Goal: Information Seeking & Learning: Learn about a topic

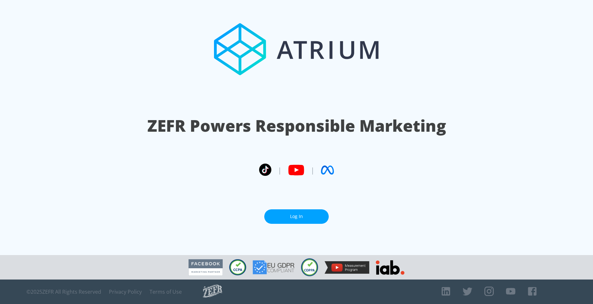
click at [300, 217] on link "Log In" at bounding box center [296, 216] width 64 height 15
click at [286, 212] on section "ZEFR Powers Responsible Marketing | | Log In" at bounding box center [296, 127] width 593 height 255
click at [289, 223] on link "Log In" at bounding box center [296, 216] width 64 height 15
click at [297, 218] on link "Log In" at bounding box center [296, 216] width 64 height 15
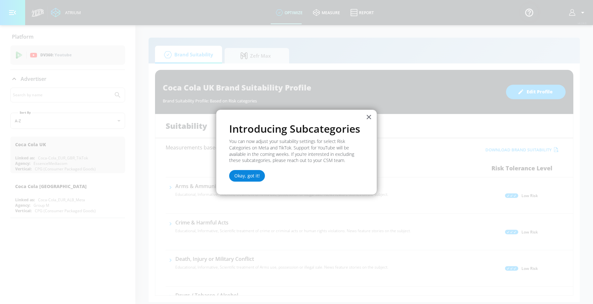
drag, startPoint x: 229, startPoint y: 179, endPoint x: 234, endPoint y: 176, distance: 5.7
click at [228, 179] on div "× Introducing Subcategories You can now adjust your suitability settings for se…" at bounding box center [296, 152] width 161 height 85
click at [239, 173] on button "Okay, got it!" at bounding box center [247, 176] width 36 height 12
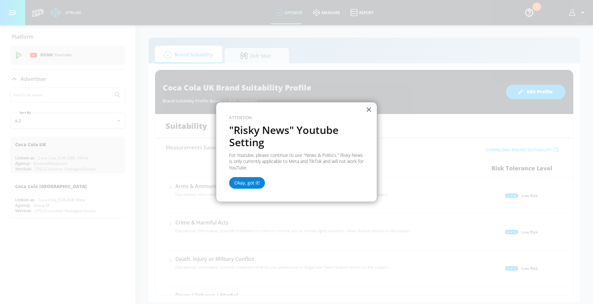
click at [241, 183] on button "Okay, got it!" at bounding box center [247, 183] width 36 height 12
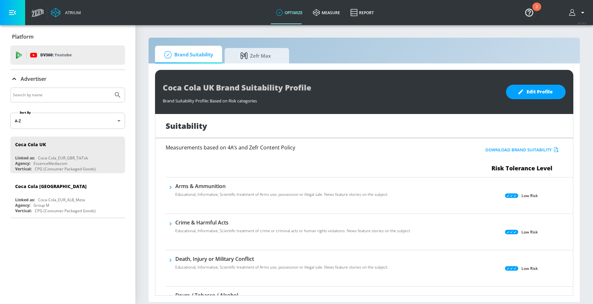
click at [87, 112] on body "Atrium optimize measure Report optimize measure Report v 4.24.0 Platform DV360:…" at bounding box center [296, 152] width 593 height 304
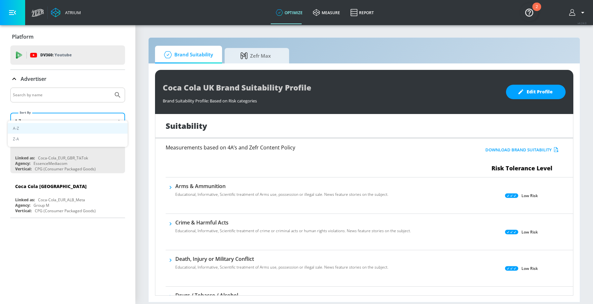
click at [85, 114] on div at bounding box center [296, 152] width 593 height 304
click at [111, 91] on input "Search by name" at bounding box center [62, 95] width 98 height 8
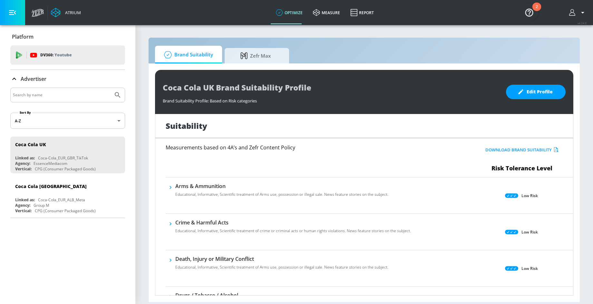
click at [353, 101] on div "Brand Suitability Profile: Based on Risk categories" at bounding box center [331, 99] width 337 height 9
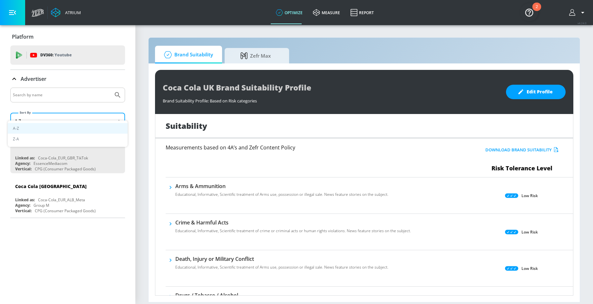
click at [101, 111] on body "Atrium optimize measure Report optimize measure Report v 4.24.0 Platform DV360:…" at bounding box center [296, 152] width 593 height 304
click at [101, 111] on div at bounding box center [296, 152] width 593 height 304
click at [96, 112] on body "Atrium optimize measure Report optimize measure Report v 4.24.0 Platform DV360:…" at bounding box center [296, 152] width 593 height 304
drag, startPoint x: 75, startPoint y: 142, endPoint x: 74, endPoint y: 138, distance: 5.0
click at [75, 142] on ul "A-Z Z-A" at bounding box center [68, 134] width 120 height 26
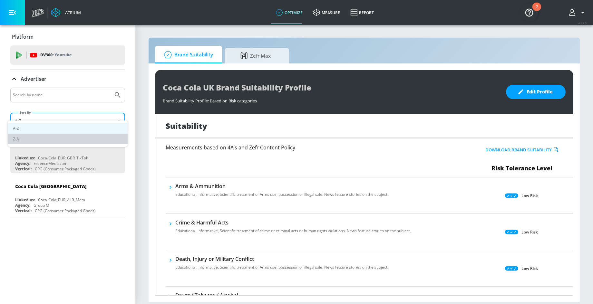
click at [69, 137] on li "Z-A" at bounding box center [68, 139] width 120 height 11
type input "desc"
click at [101, 91] on input "Search by name" at bounding box center [62, 95] width 98 height 8
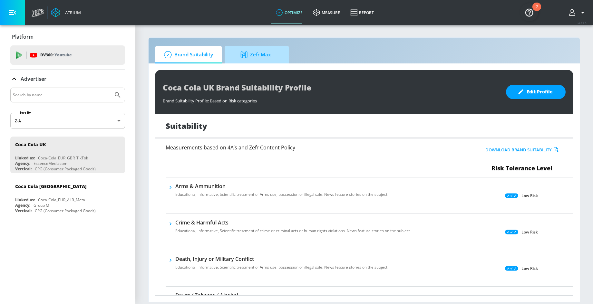
click at [266, 49] on span "Zefr Max" at bounding box center [255, 54] width 49 height 15
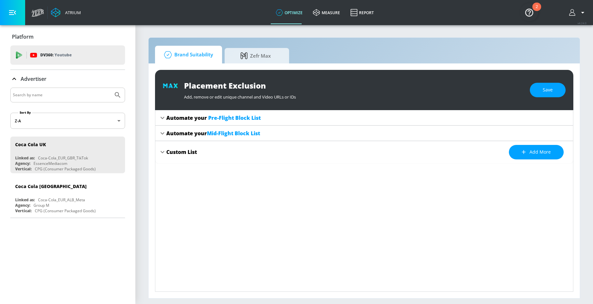
click at [200, 55] on span "Brand Suitability" at bounding box center [187, 54] width 52 height 15
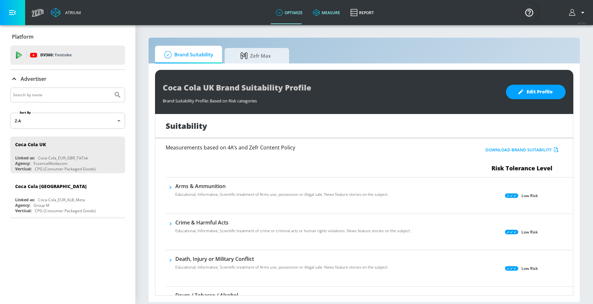
click at [317, 8] on link "measure" at bounding box center [326, 12] width 37 height 23
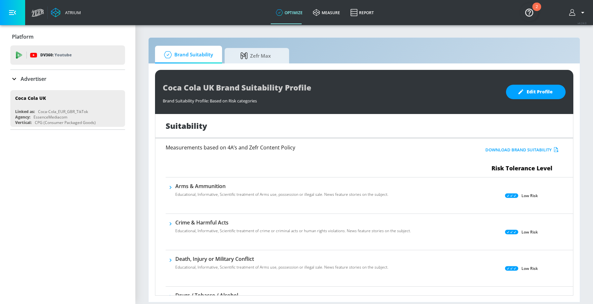
click at [388, 114] on div "Suitability" at bounding box center [364, 126] width 418 height 24
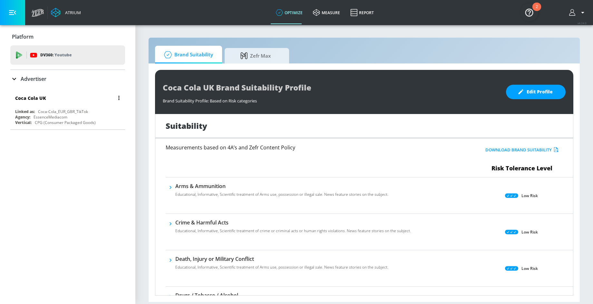
click at [100, 102] on div "Coca Cola UK" at bounding box center [69, 97] width 108 height 15
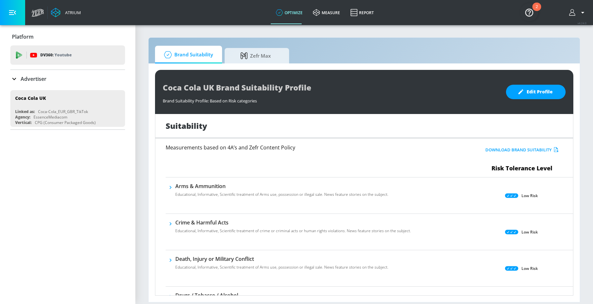
click at [396, 96] on div "Brand Suitability Profile: Based on Risk categories" at bounding box center [331, 99] width 337 height 9
click at [408, 127] on div "Suitability" at bounding box center [364, 126] width 418 height 24
